Goal: Information Seeking & Learning: Learn about a topic

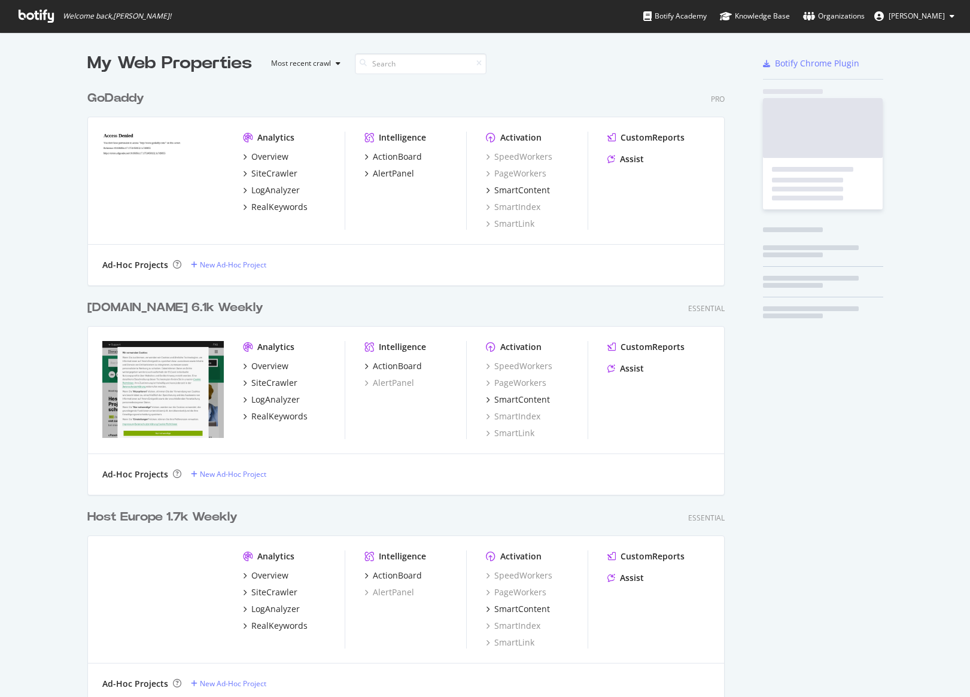
scroll to position [854, 647]
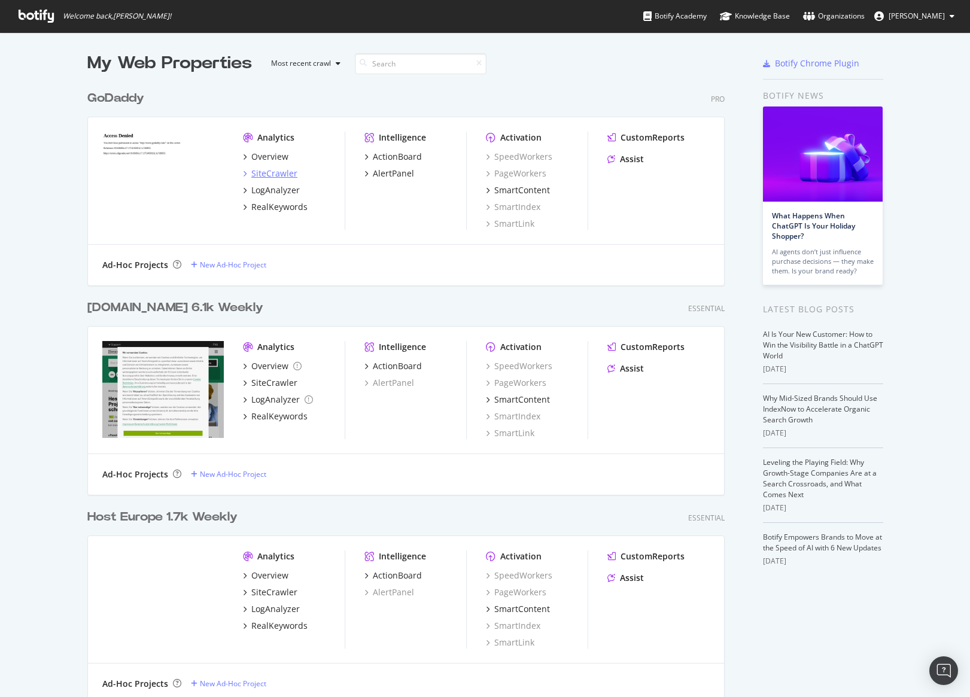
click at [248, 171] on div "SiteCrawler" at bounding box center [270, 174] width 54 height 12
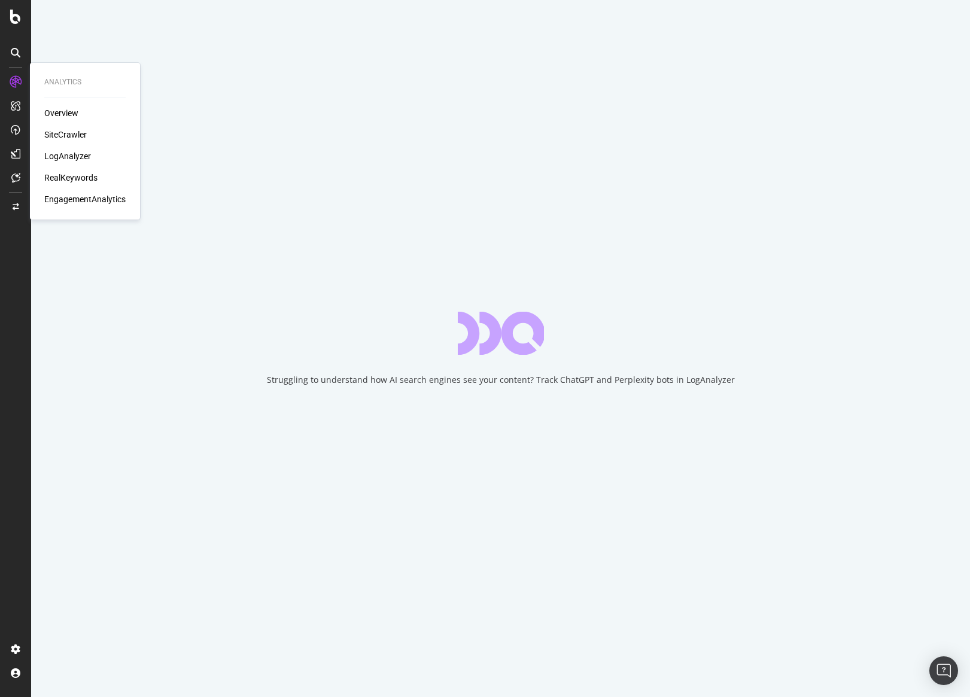
click at [78, 194] on div "EngagementAnalytics" at bounding box center [84, 199] width 81 height 12
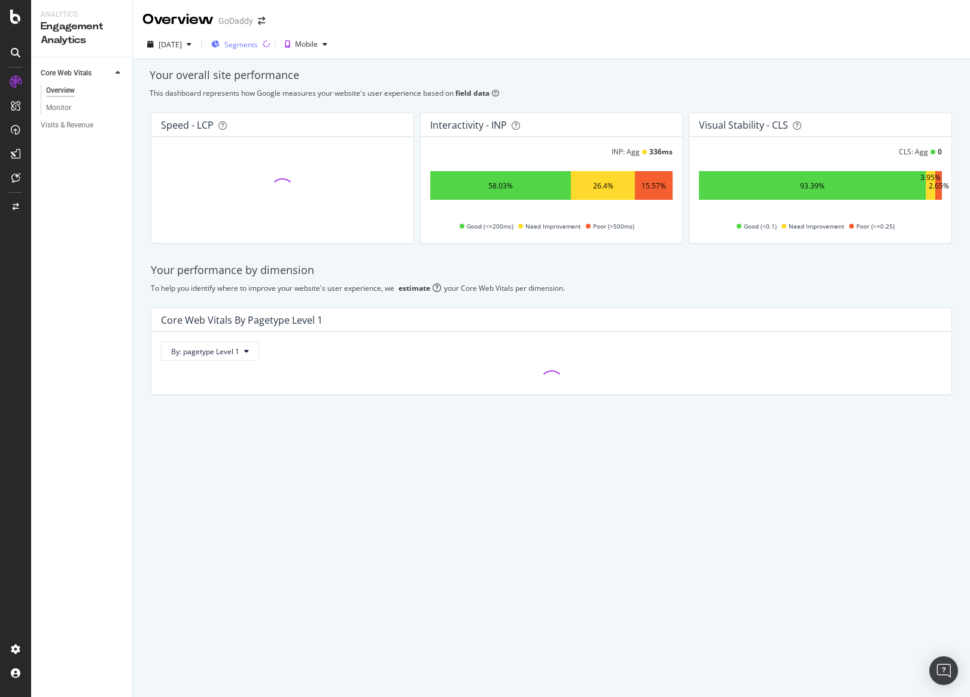
click at [248, 50] on div "Segments" at bounding box center [234, 44] width 47 height 18
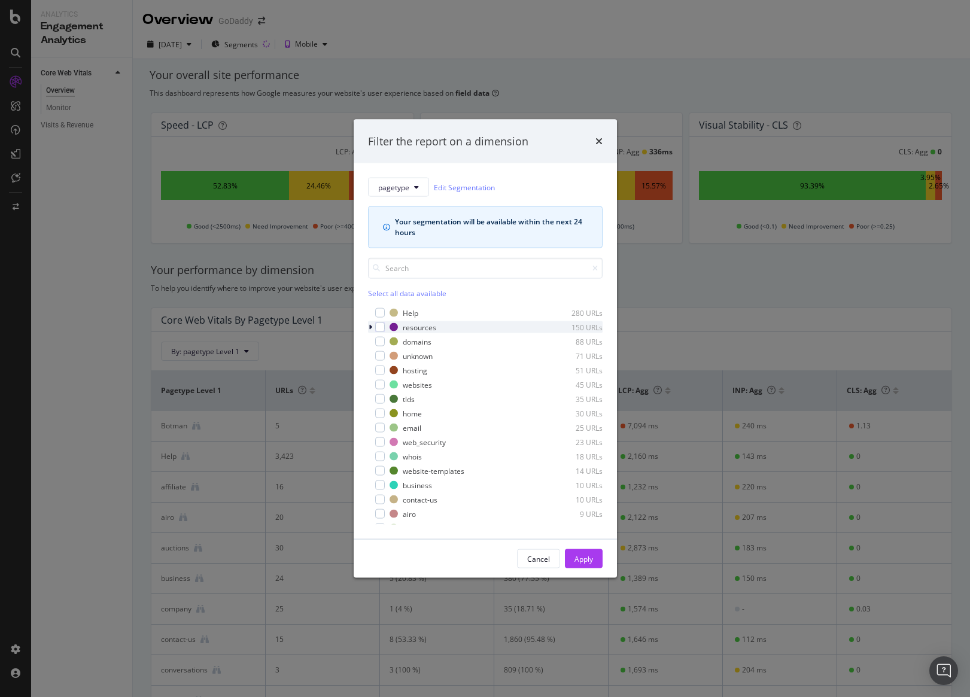
drag, startPoint x: 381, startPoint y: 327, endPoint x: 407, endPoint y: 333, distance: 26.4
click at [381, 327] on div "modal" at bounding box center [380, 327] width 10 height 10
click at [588, 564] on div "Apply" at bounding box center [583, 559] width 19 height 18
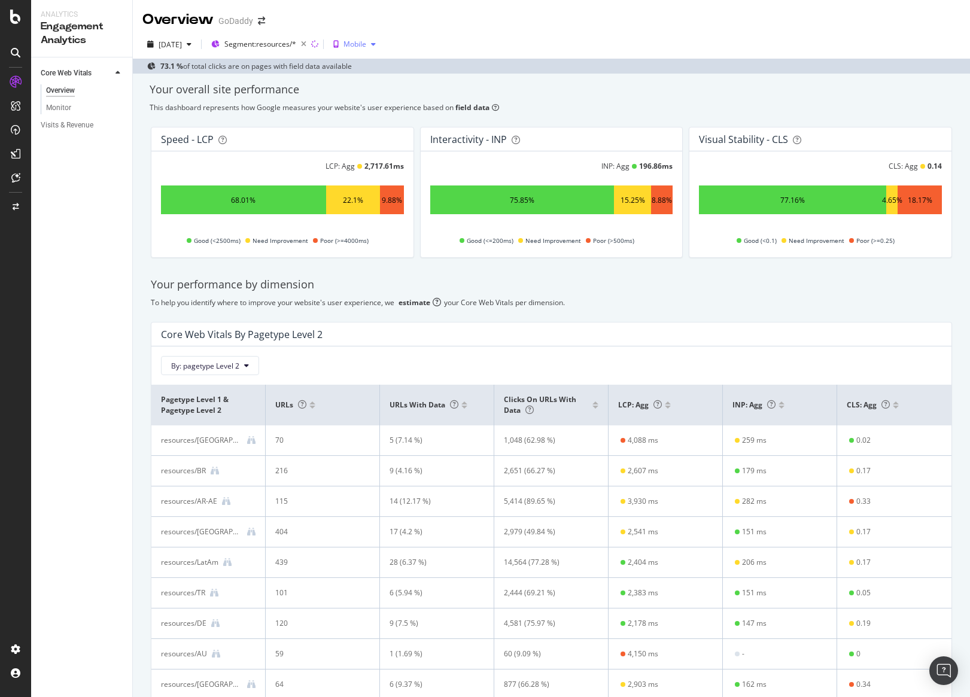
click at [366, 45] on div "Mobile" at bounding box center [354, 44] width 23 height 7
click at [392, 79] on div "Desktop" at bounding box center [391, 84] width 61 height 15
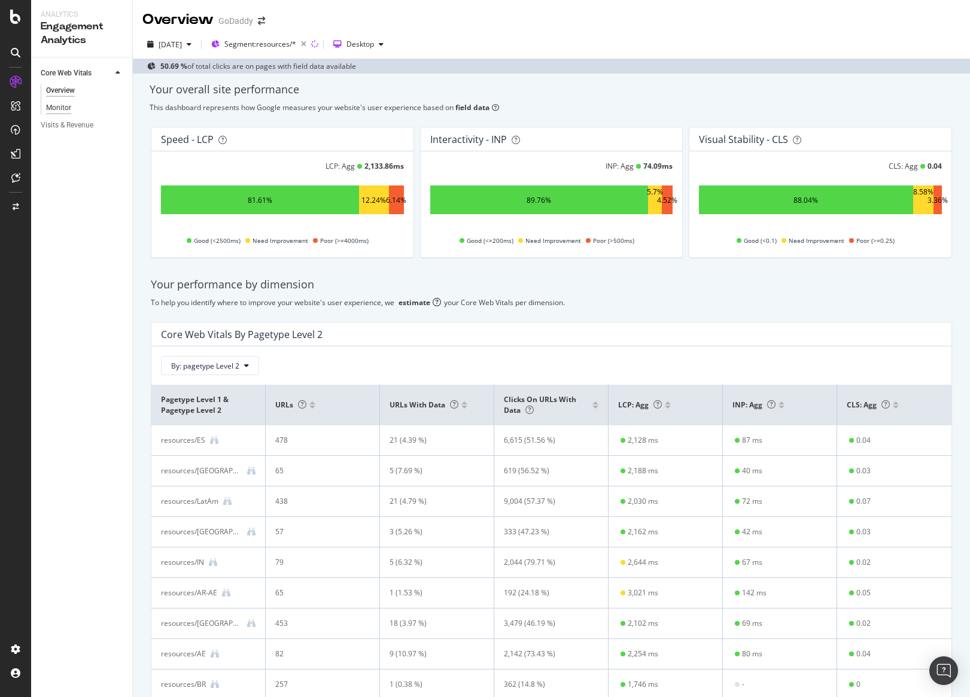
click at [69, 104] on div "Monitor" at bounding box center [58, 108] width 25 height 13
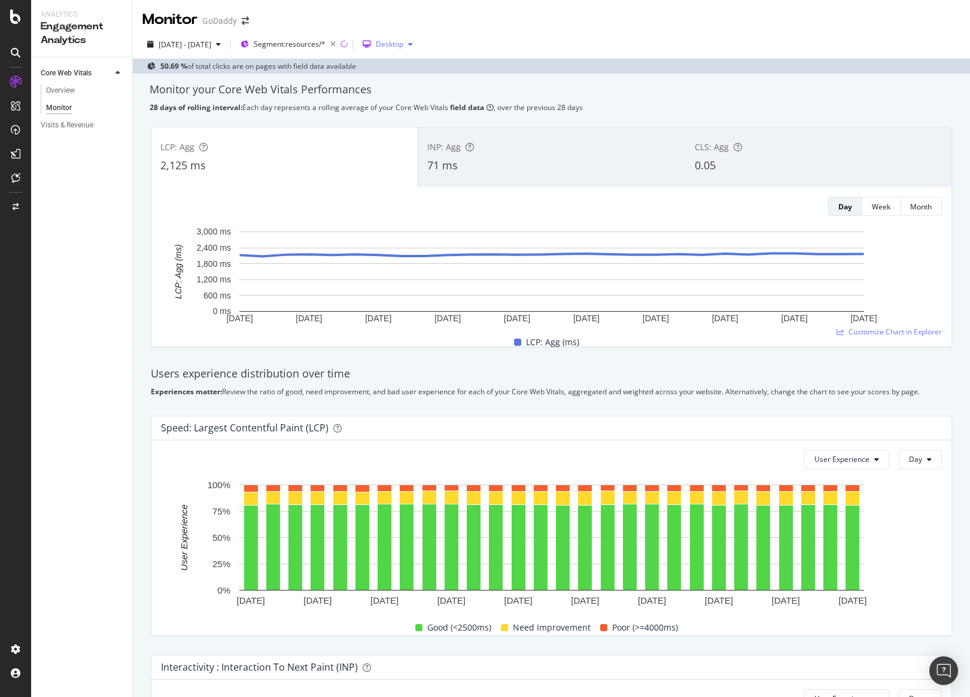
click at [403, 45] on div "Desktop" at bounding box center [390, 44] width 28 height 7
click at [434, 58] on div "Mobile" at bounding box center [425, 64] width 63 height 15
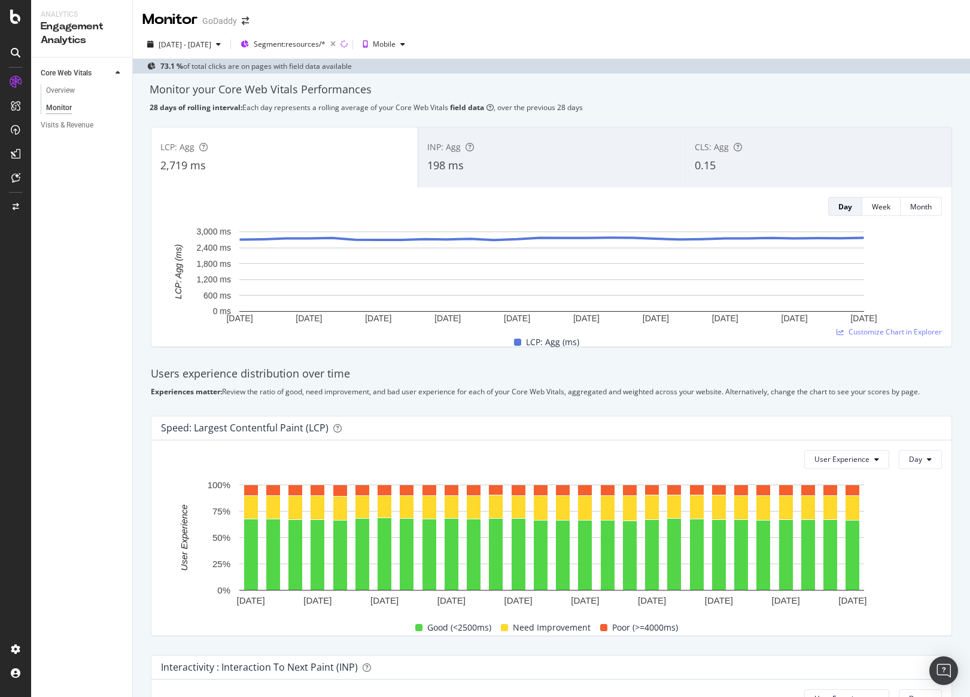
click at [449, 141] on div "INP: Agg" at bounding box center [551, 147] width 248 height 12
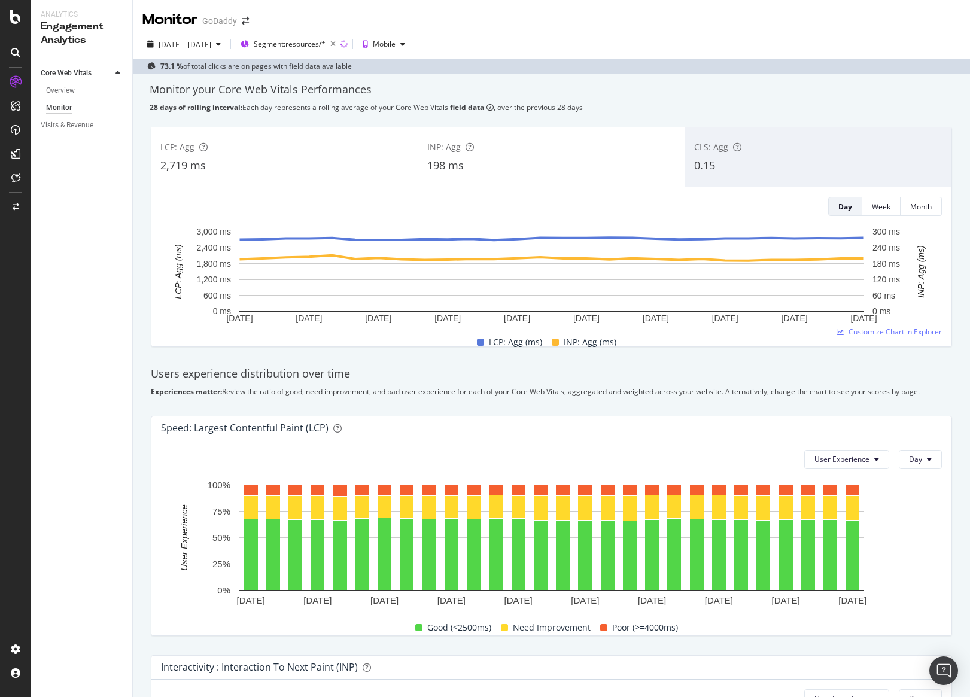
click at [324, 143] on div "LCP: Agg" at bounding box center [284, 147] width 248 height 12
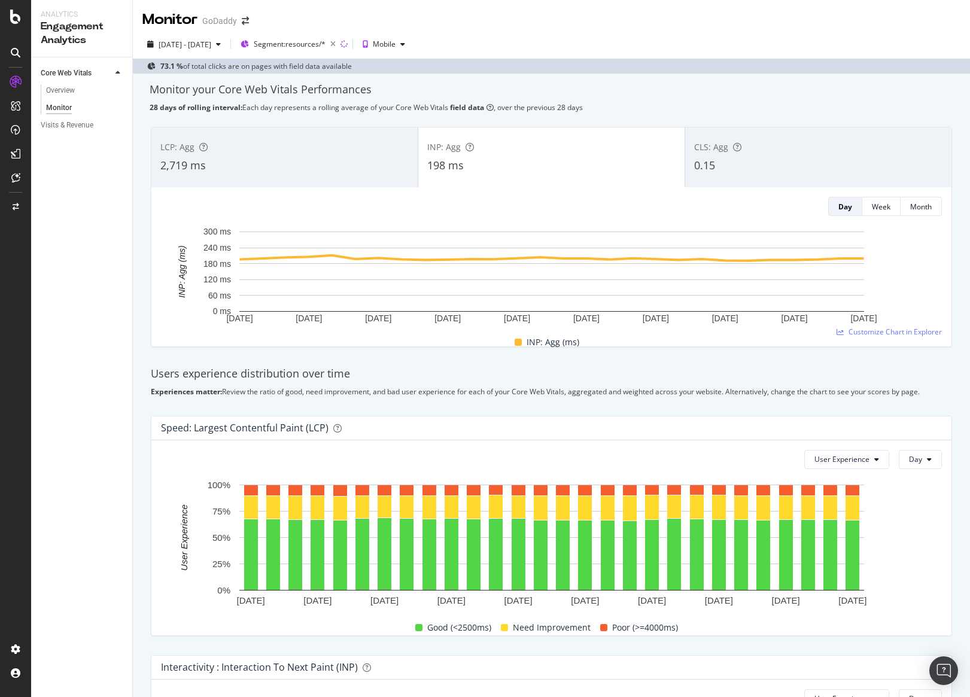
click at [710, 151] on span "CLS: Agg" at bounding box center [711, 146] width 34 height 11
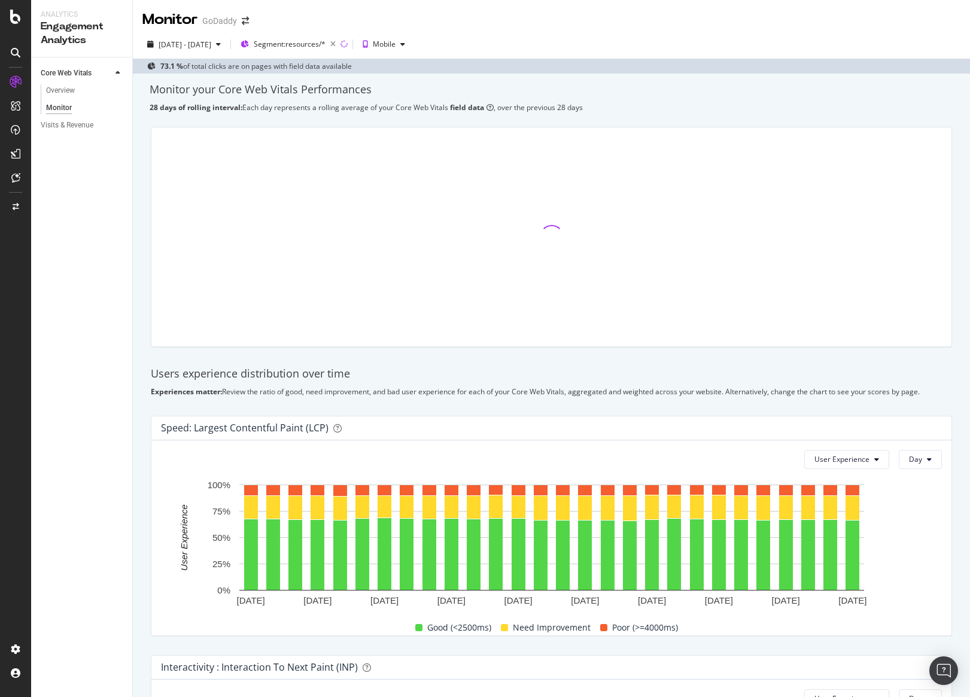
click at [378, 154] on div at bounding box center [551, 236] width 800 height 219
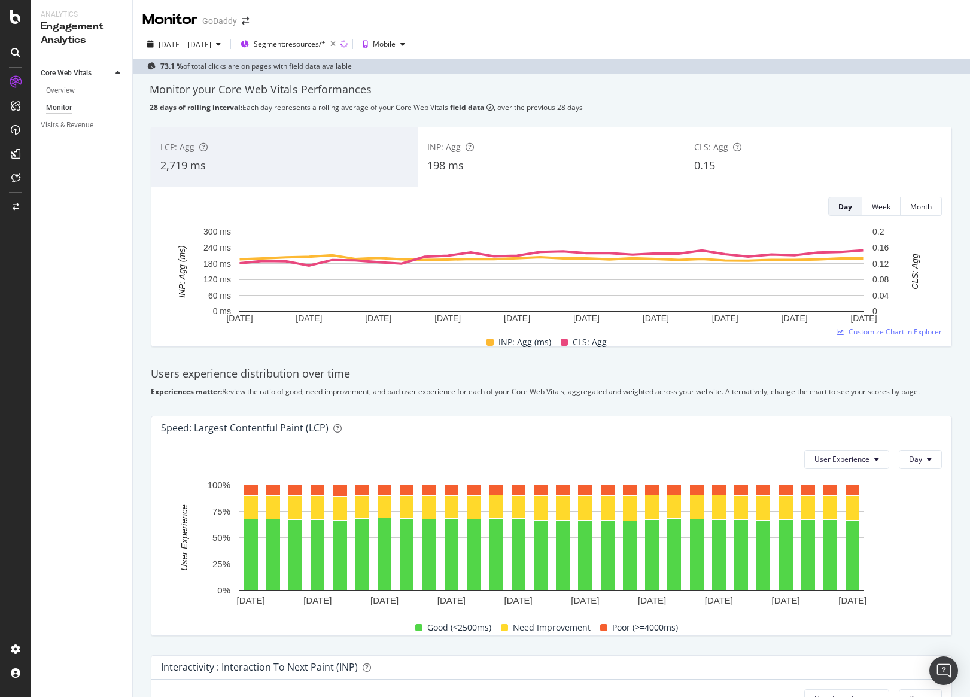
click at [378, 154] on div "LCP: Agg 2,719 ms" at bounding box center [284, 157] width 266 height 54
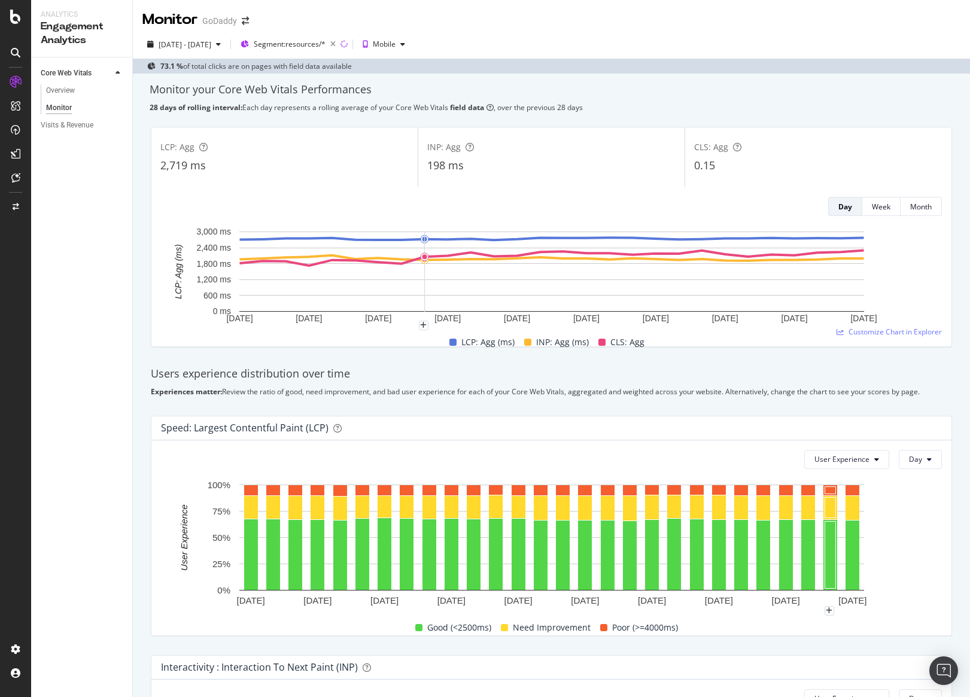
click at [809, 88] on div "Monitor your Core Web Vitals Performances" at bounding box center [551, 90] width 803 height 16
click at [757, 165] on div "0.15" at bounding box center [818, 166] width 248 height 16
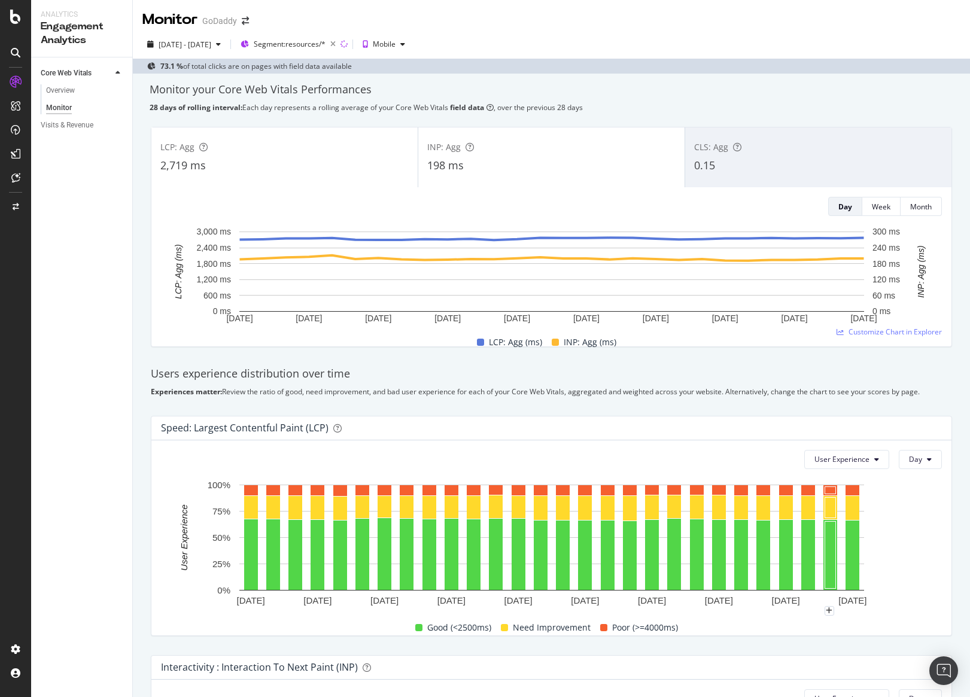
click at [757, 110] on div "28 days of rolling interval: Each day represents a rolling average of your Core…" at bounding box center [551, 107] width 803 height 10
click at [760, 146] on div "CLS: Agg" at bounding box center [818, 147] width 248 height 12
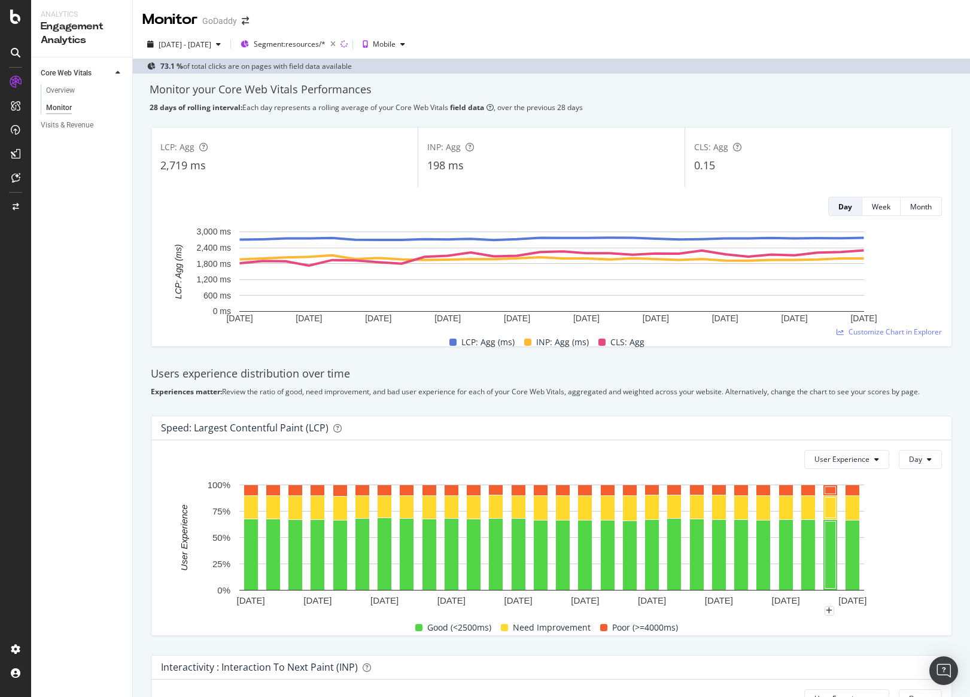
click at [755, 105] on div "28 days of rolling interval: Each day represents a rolling average of your Core…" at bounding box center [551, 107] width 803 height 10
